Goal: Task Accomplishment & Management: Use online tool/utility

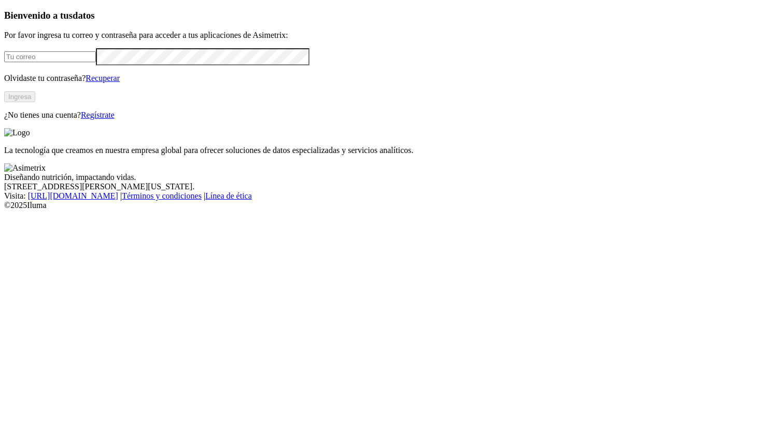
click at [96, 62] on input "email" at bounding box center [50, 56] width 92 height 11
type input "[PERSON_NAME][EMAIL_ADDRESS][PERSON_NAME][DOMAIN_NAME]"
click input "submit" at bounding box center [0, 0] width 0 height 0
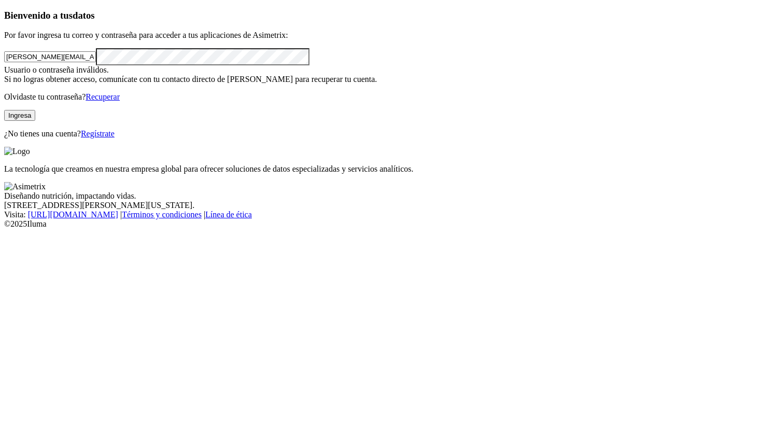
click at [35, 121] on button "Ingresa" at bounding box center [19, 115] width 31 height 11
click at [14, 138] on div "Bienvenido a tus datos Por favor ingresa tu correo y contraseña para acceder a …" at bounding box center [380, 74] width 753 height 128
click input "submit" at bounding box center [0, 0] width 0 height 0
